Goal: Task Accomplishment & Management: Use online tool/utility

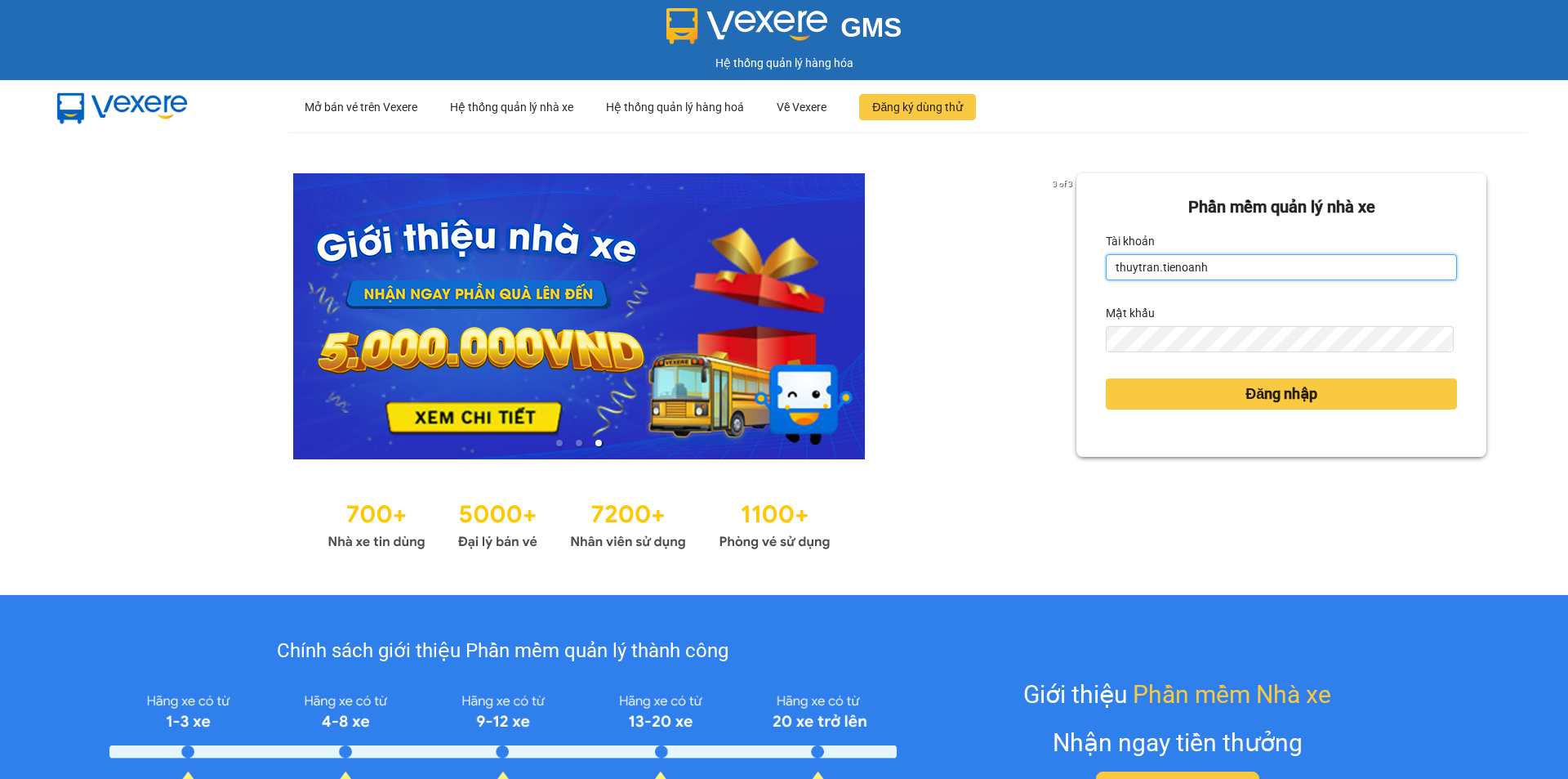
click at [1259, 267] on input "thuytran.tienoanh" at bounding box center [1281, 267] width 351 height 26
drag, startPoint x: 1149, startPoint y: 263, endPoint x: 1080, endPoint y: 263, distance: 69.0
click at [1080, 263] on div "Phần mềm quản lý nhà xe Tài khoản thuytran.tienoanh Mật khẩu Đăng nhập" at bounding box center [1281, 315] width 410 height 284
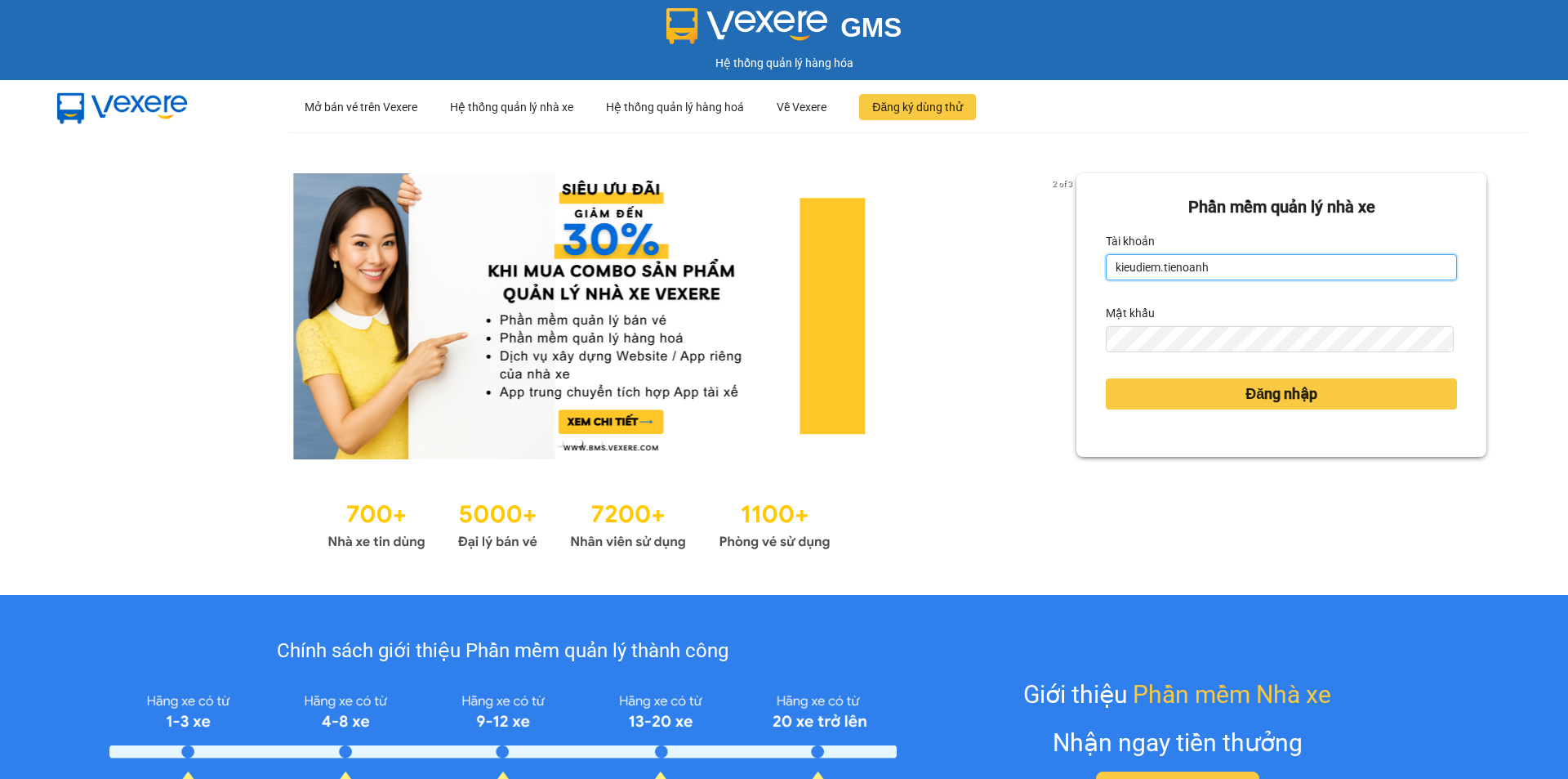
type input "kieudiem.tienoanh"
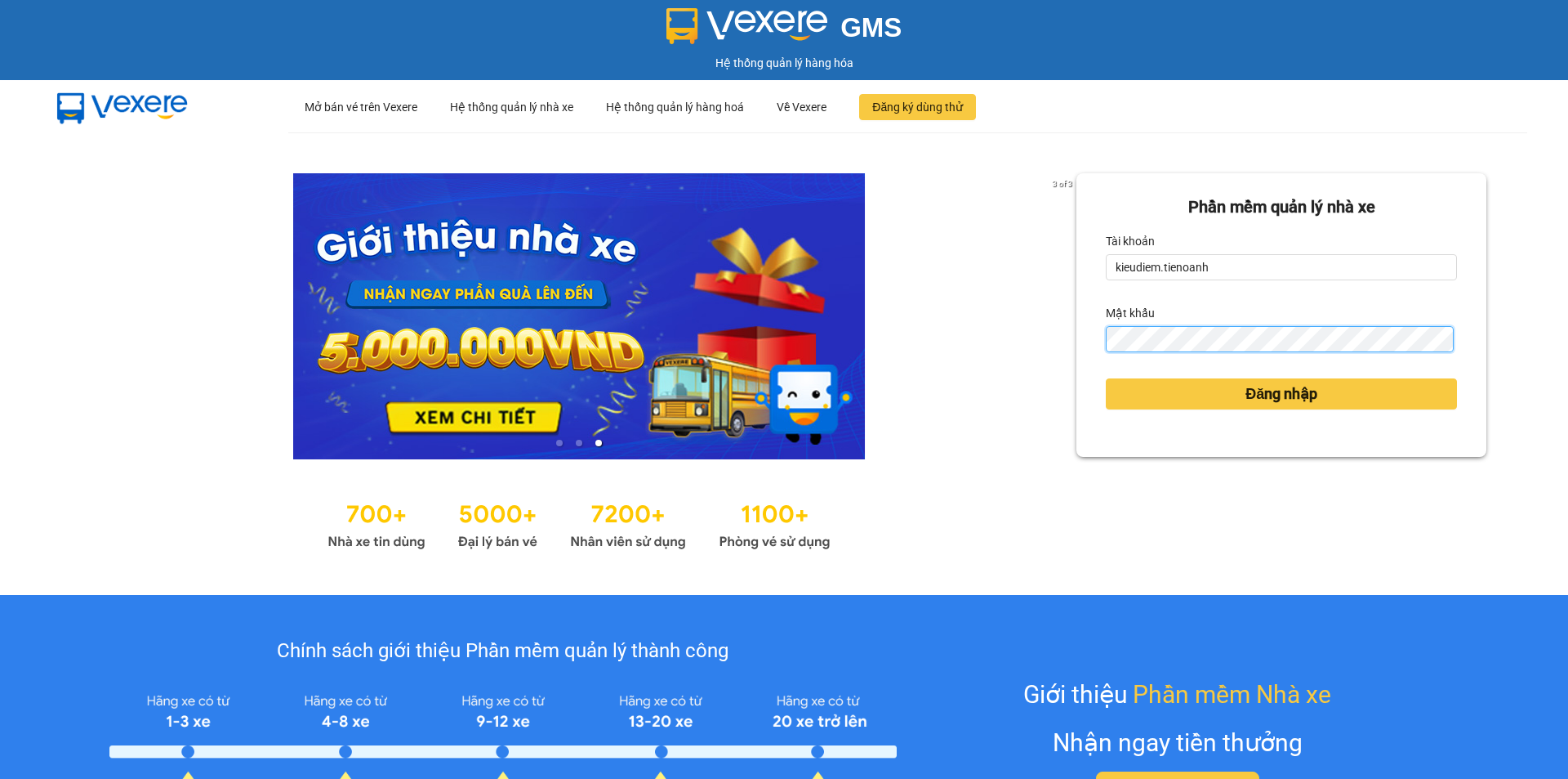
click at [1106, 378] on button "Đăng nhập" at bounding box center [1281, 394] width 351 height 31
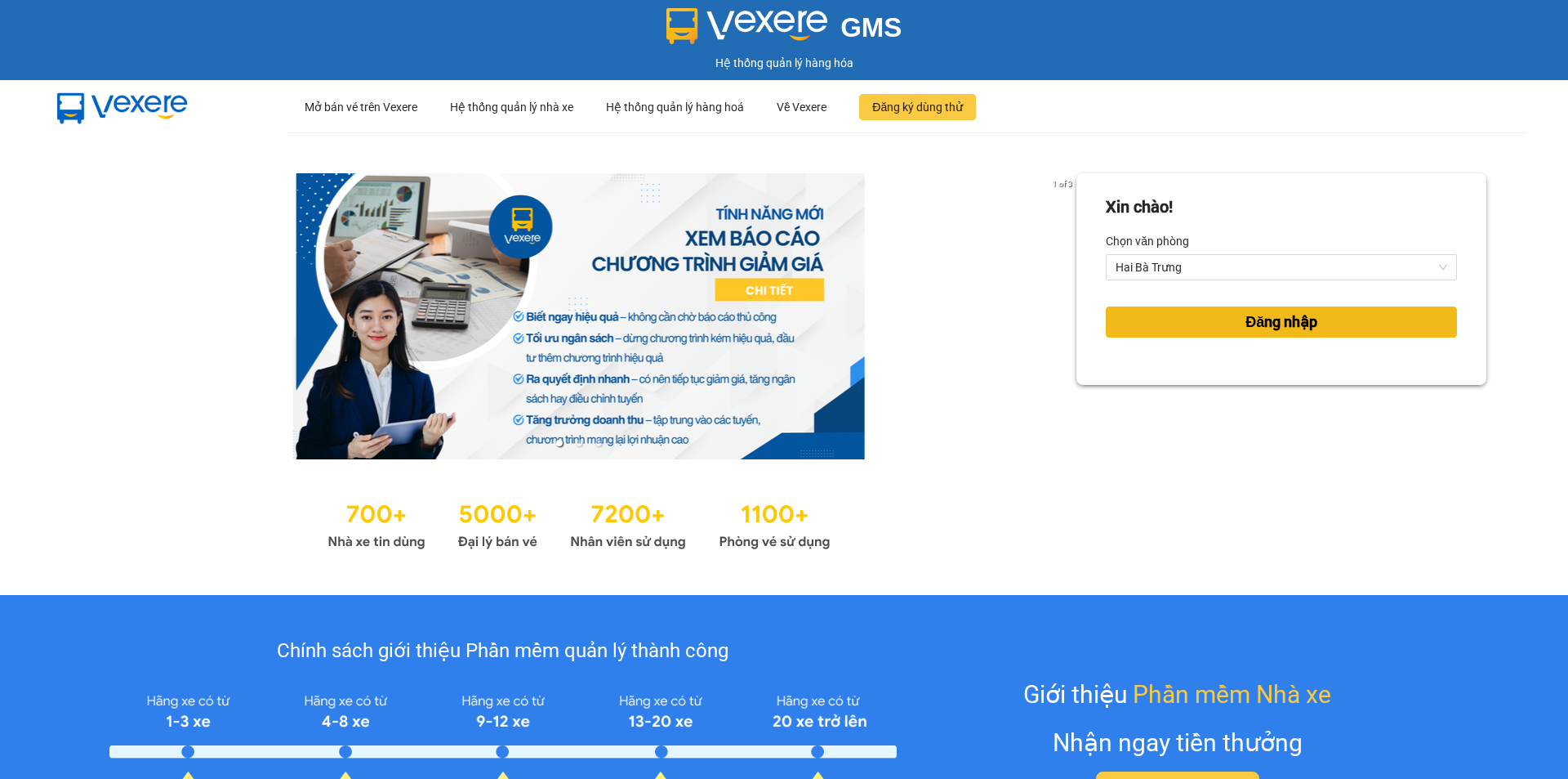
click at [1183, 331] on button "Đăng nhập" at bounding box center [1281, 322] width 351 height 31
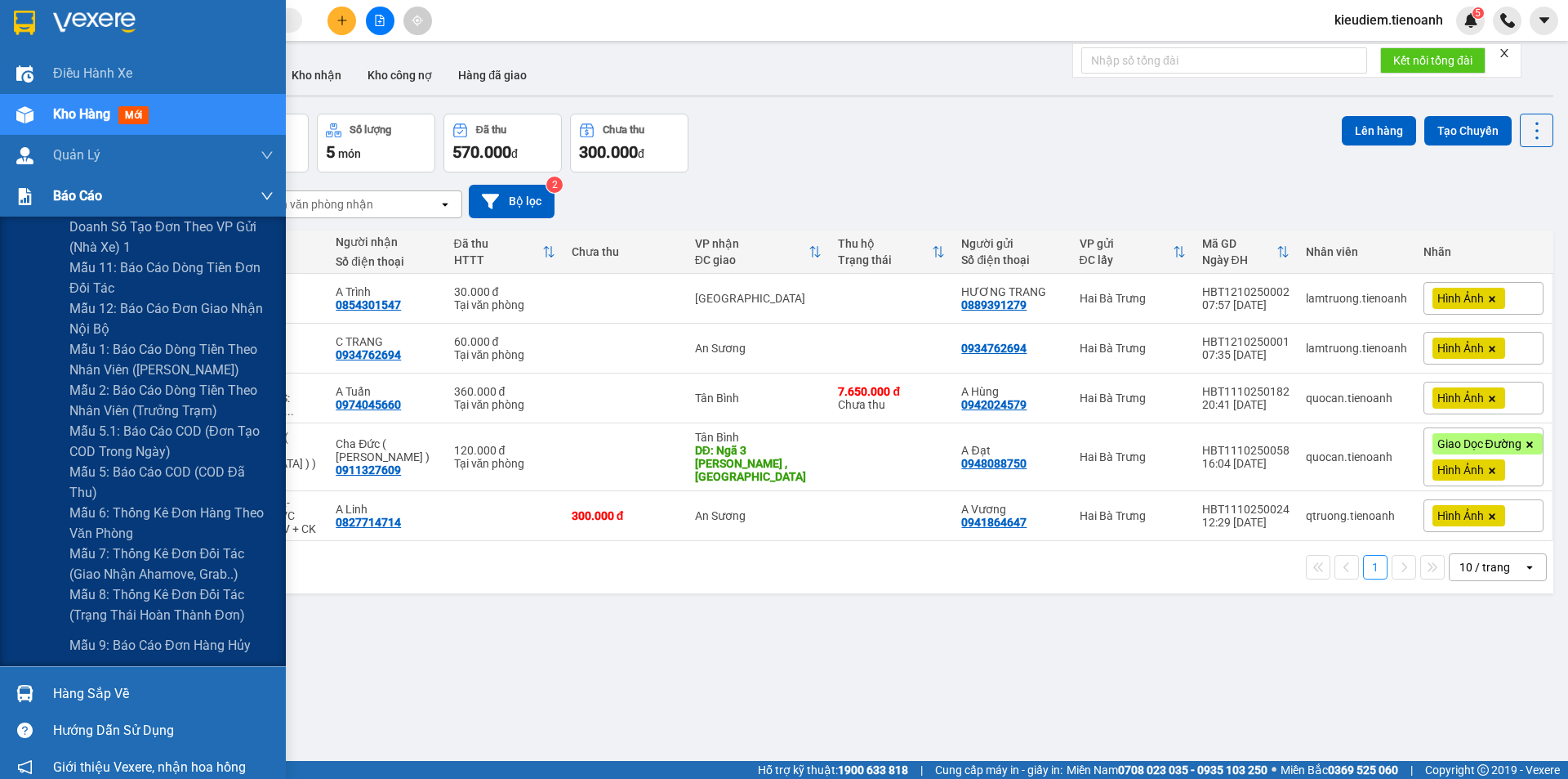
click at [46, 187] on div "Báo cáo" at bounding box center [142, 196] width 286 height 41
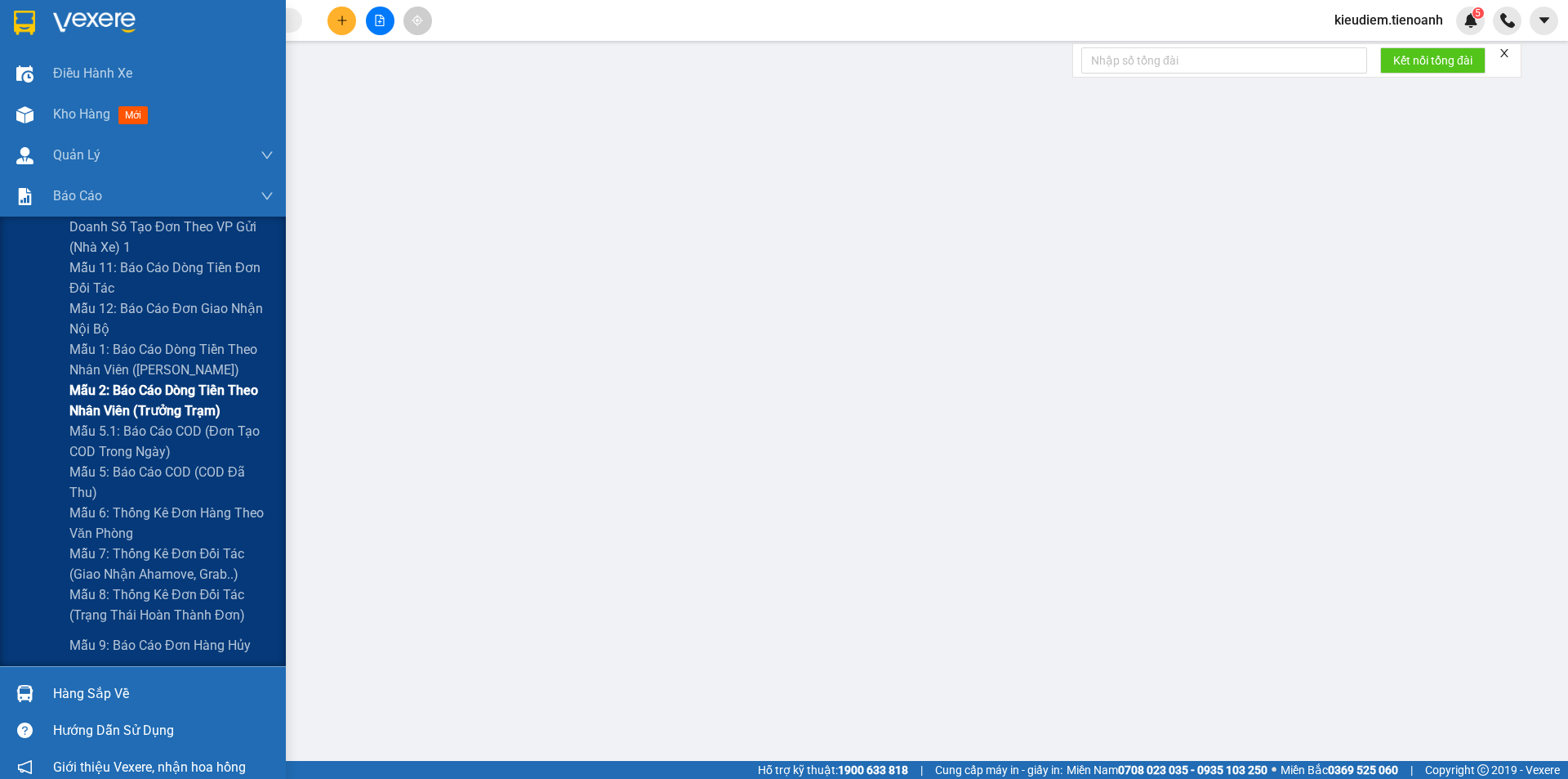
click at [137, 411] on span "Mẫu 2: Báo cáo dòng tiền theo nhân viên (Trưởng Trạm)" at bounding box center [172, 401] width 205 height 41
